Goal: Task Accomplishment & Management: Use online tool/utility

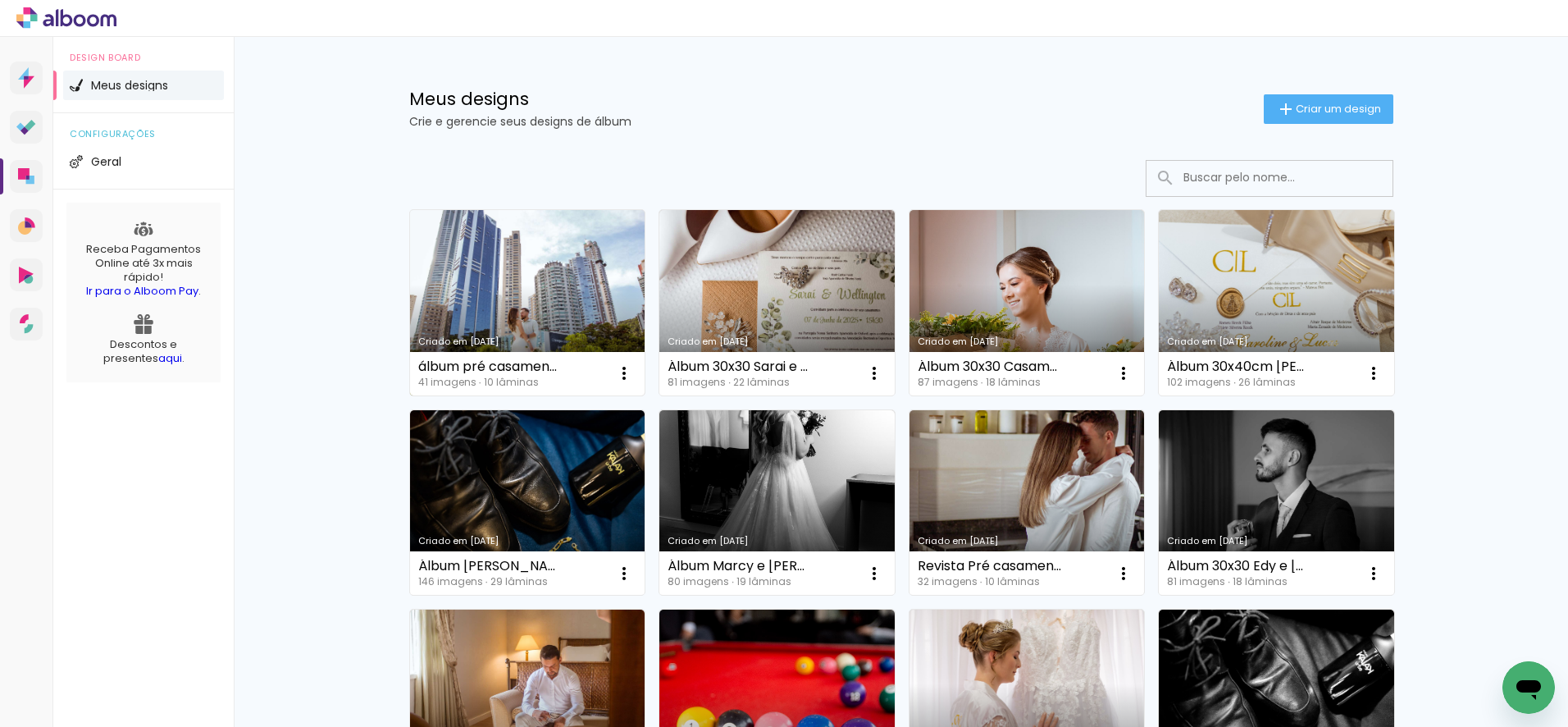
click at [551, 286] on link "Criado em [DATE]" at bounding box center [528, 303] width 235 height 185
